Goal: Task Accomplishment & Management: Manage account settings

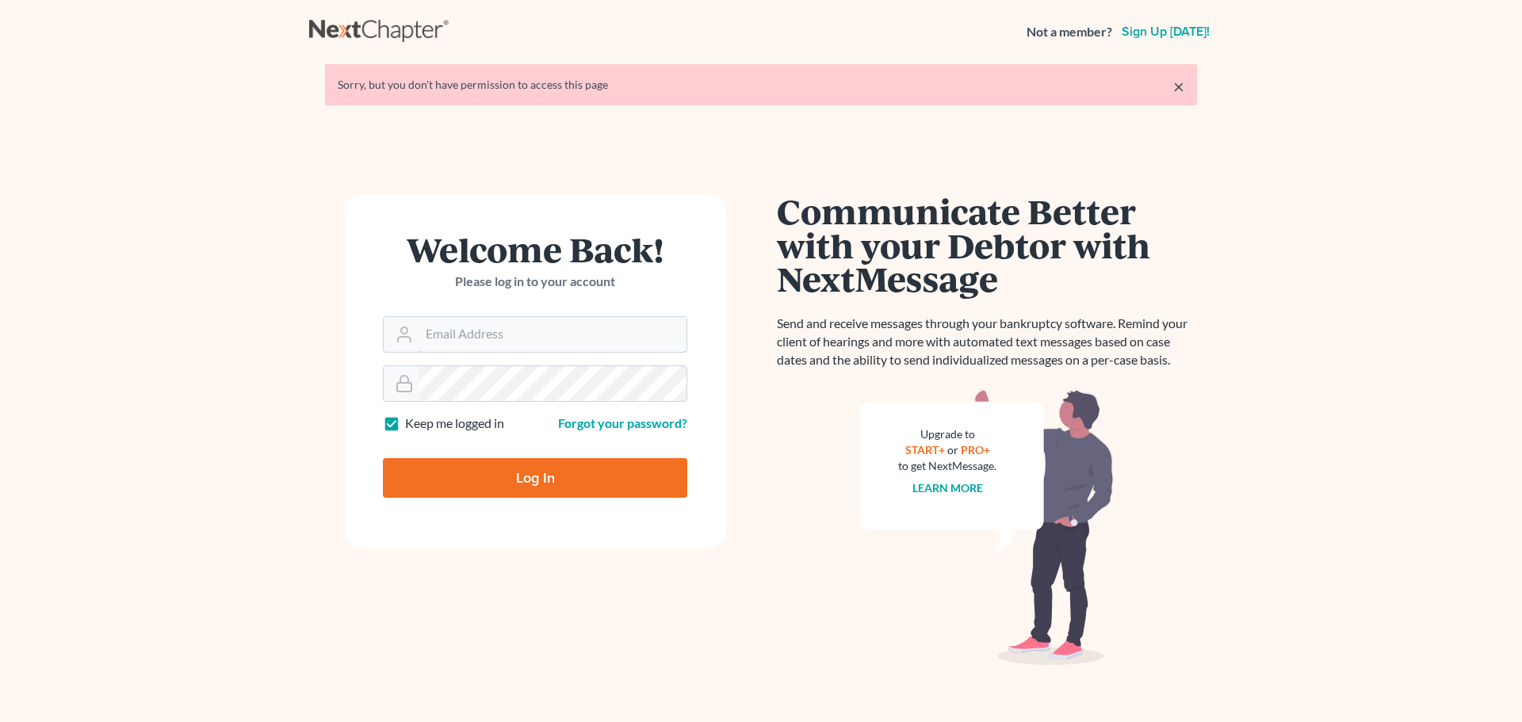
type input "[PERSON_NAME][EMAIL_ADDRESS][DOMAIN_NAME]"
click at [556, 479] on input "Log In" at bounding box center [535, 478] width 304 height 40
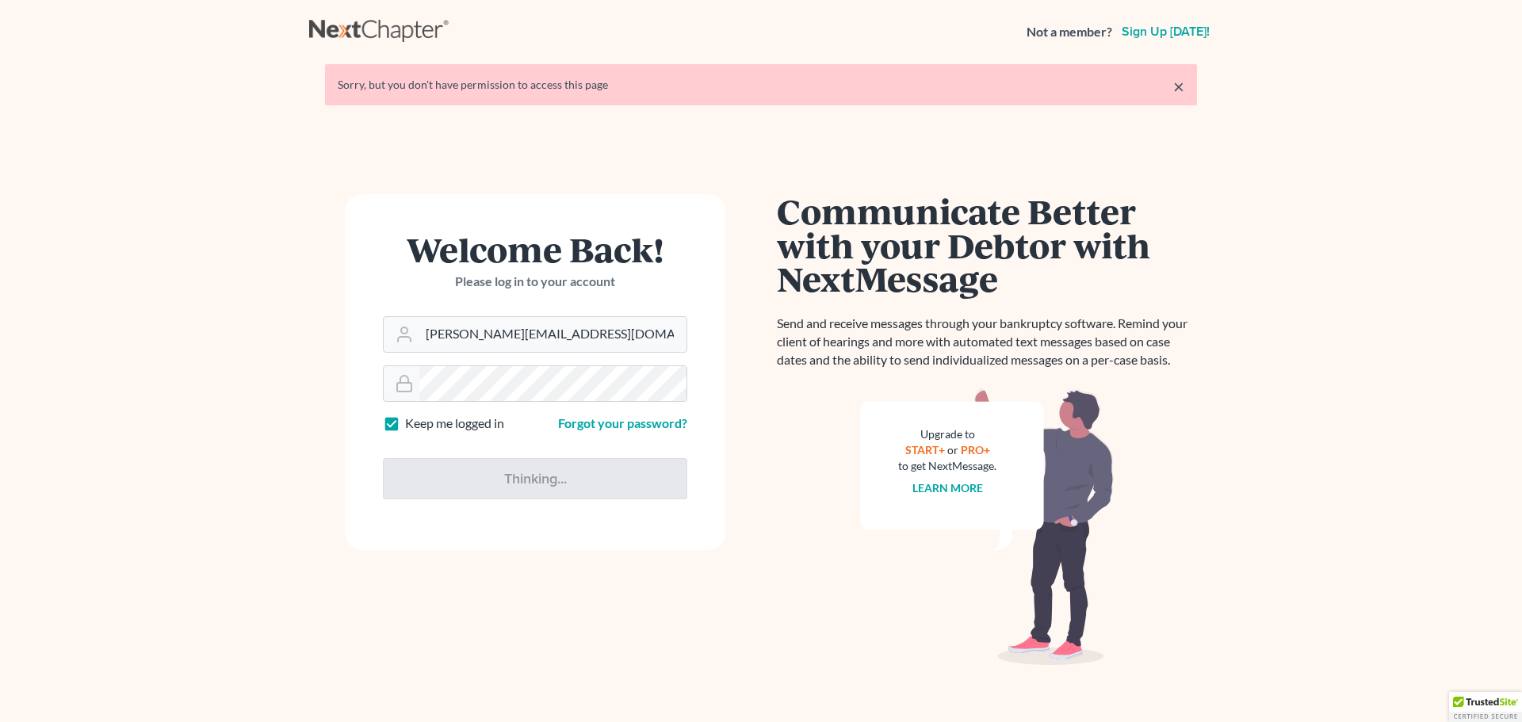
type input "Thinking..."
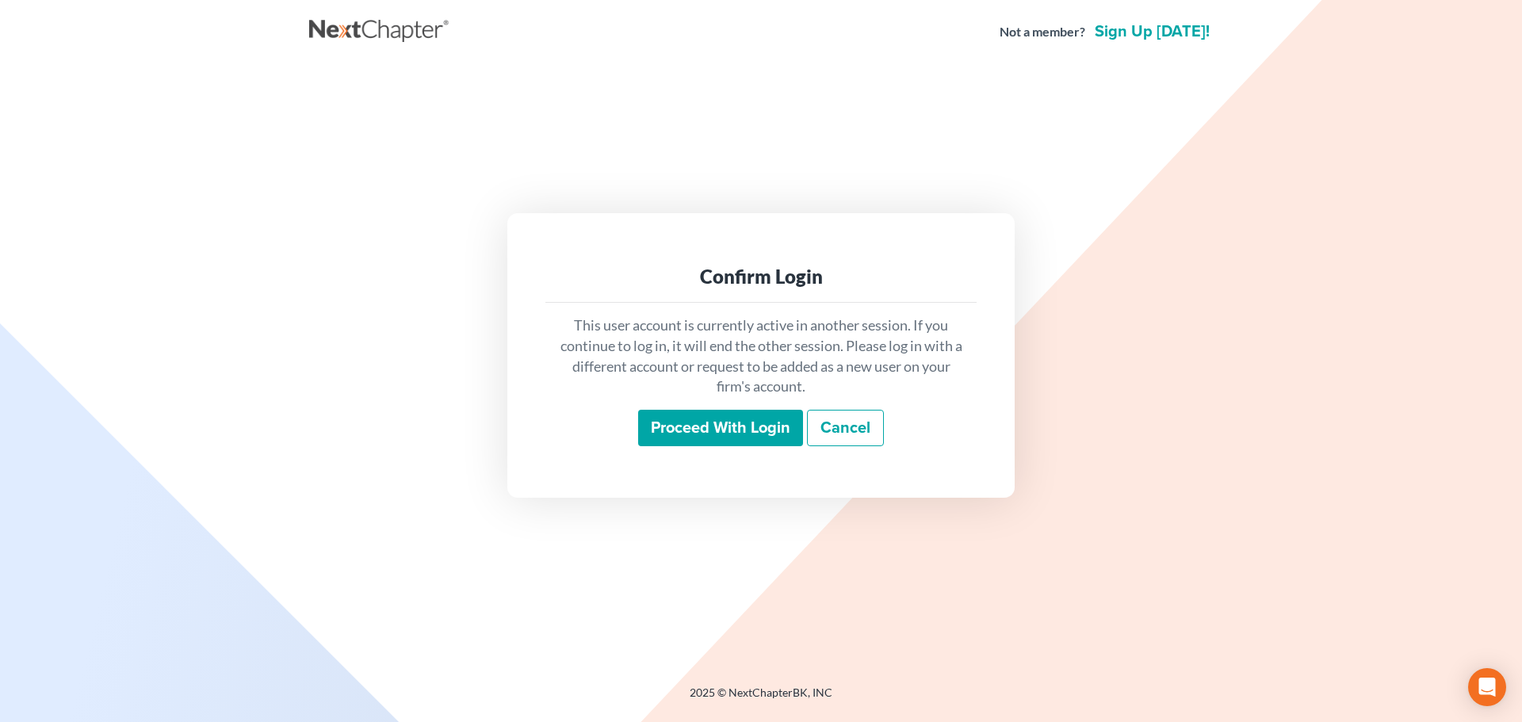
click at [684, 427] on input "Proceed with login" at bounding box center [720, 428] width 165 height 36
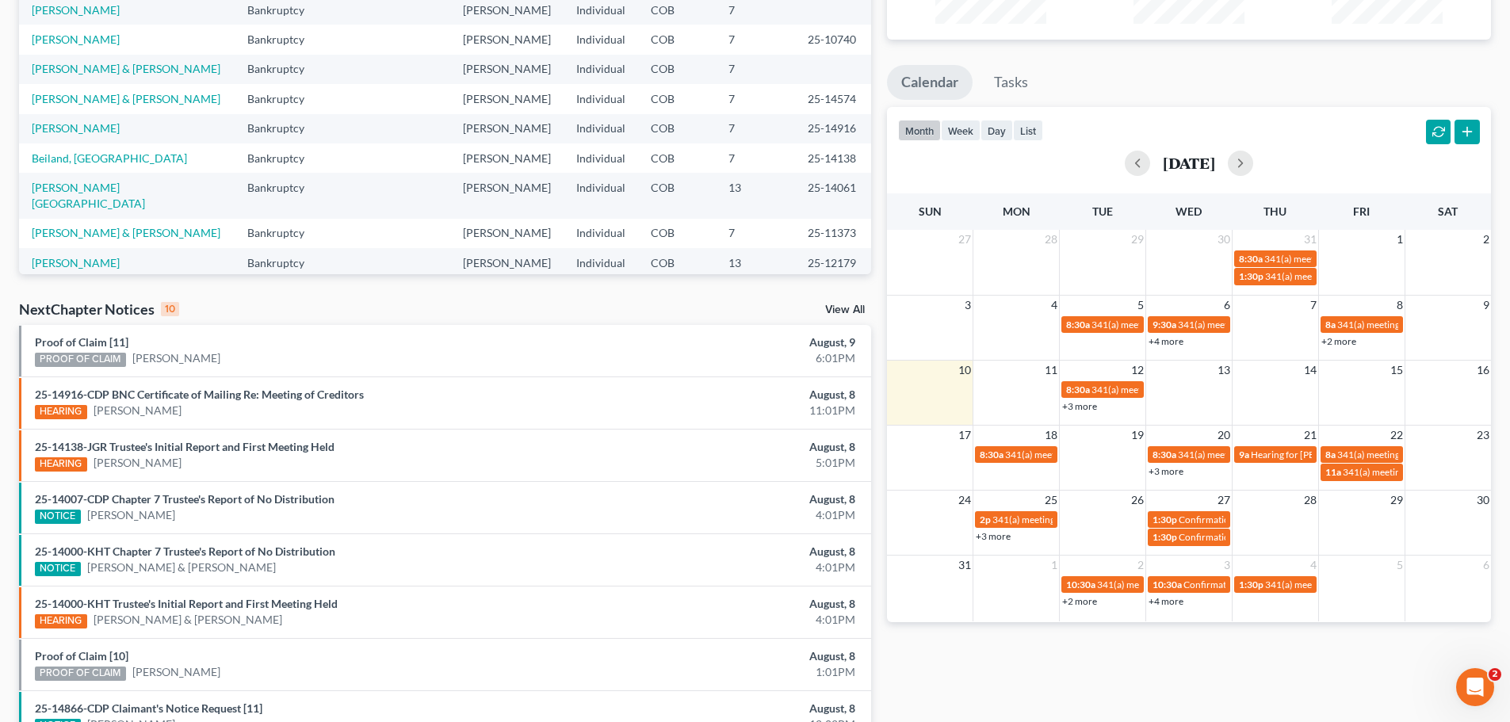
scroll to position [238, 0]
